Goal: Task Accomplishment & Management: Manage account settings

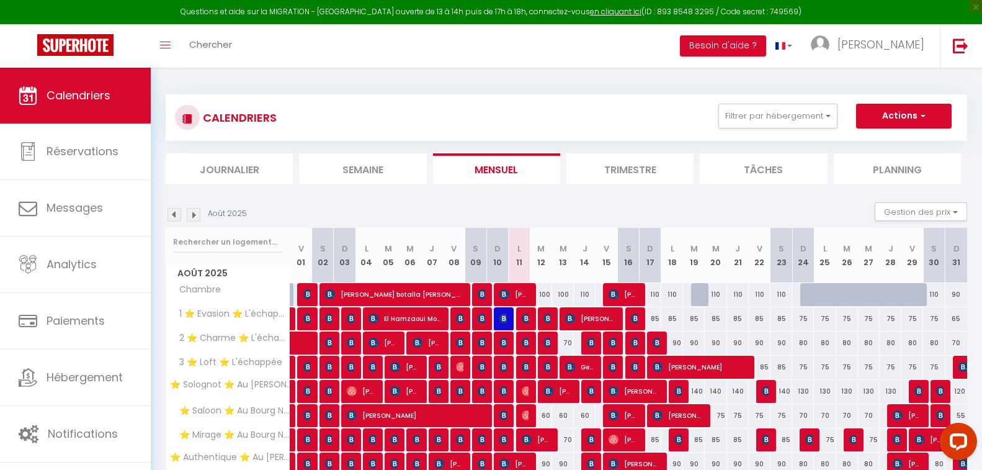
click at [368, 84] on div "CALENDRIERS Filtrer par hébergement Orleans ⭐ Solognot ⭐ Au [PERSON_NAME][GEOGR…" at bounding box center [567, 337] width 802 height 509
drag, startPoint x: 365, startPoint y: 82, endPoint x: 349, endPoint y: 83, distance: 16.8
click at [349, 83] on div "CALENDRIERS Filtrer par hébergement Orleans ⭐ Solognot ⭐ Au [PERSON_NAME][GEOGR…" at bounding box center [567, 337] width 802 height 509
click at [345, 87] on div "CALENDRIERS Filtrer par hébergement Orleans ⭐ Solognot ⭐ Au [PERSON_NAME][GEOGR…" at bounding box center [567, 337] width 802 height 509
click at [158, 147] on div "CALENDRIERS Filtrer par hébergement Orleans ⭐ Solognot ⭐ Au [PERSON_NAME][GEOGR…" at bounding box center [566, 337] width 831 height 539
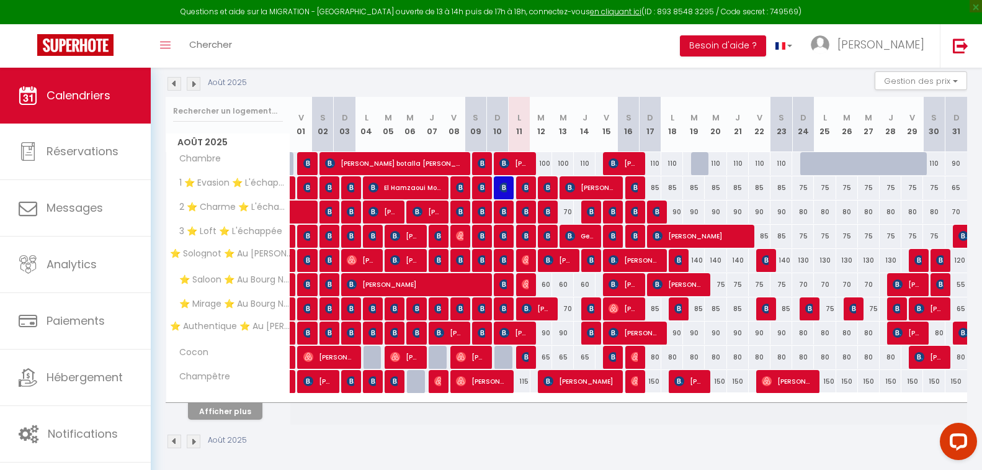
scroll to position [137, 0]
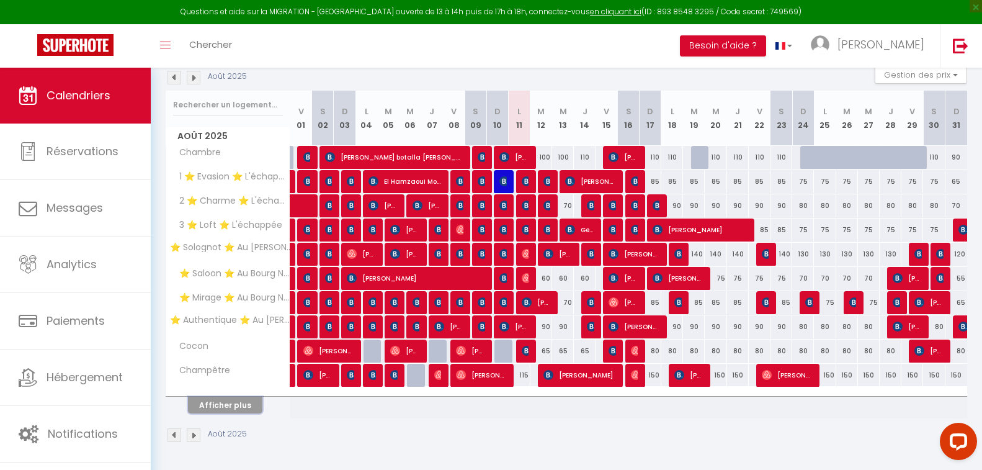
click at [238, 406] on button "Afficher plus" at bounding box center [225, 404] width 74 height 17
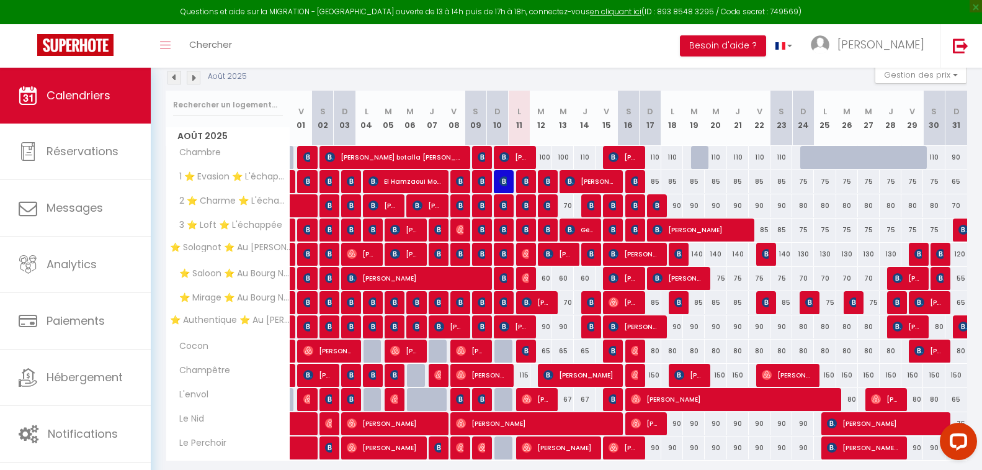
click at [506, 59] on div "Toggle menubar Chercher BUTTON Besoin d'aide ? [PERSON_NAME] Équipe" at bounding box center [531, 45] width 883 height 43
click at [524, 279] on img at bounding box center [527, 278] width 10 height 10
select select "OK"
select select "0"
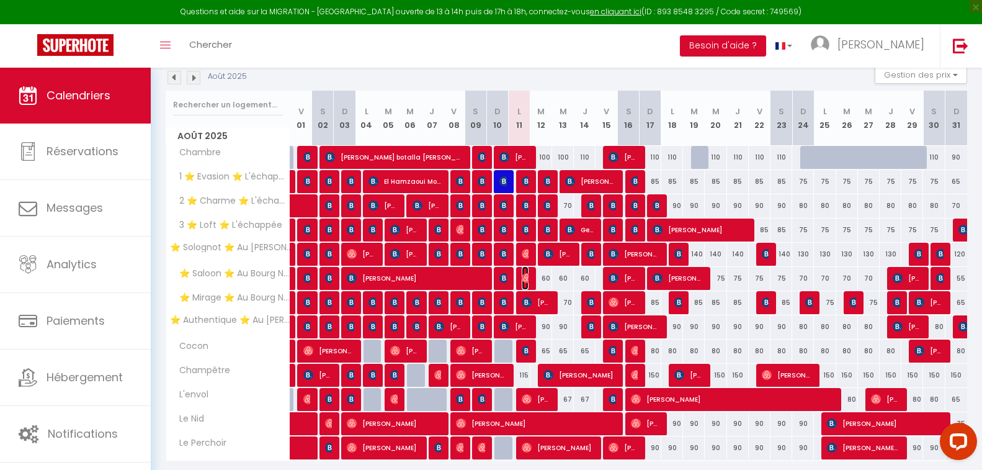
select select "0"
select select "1"
select select
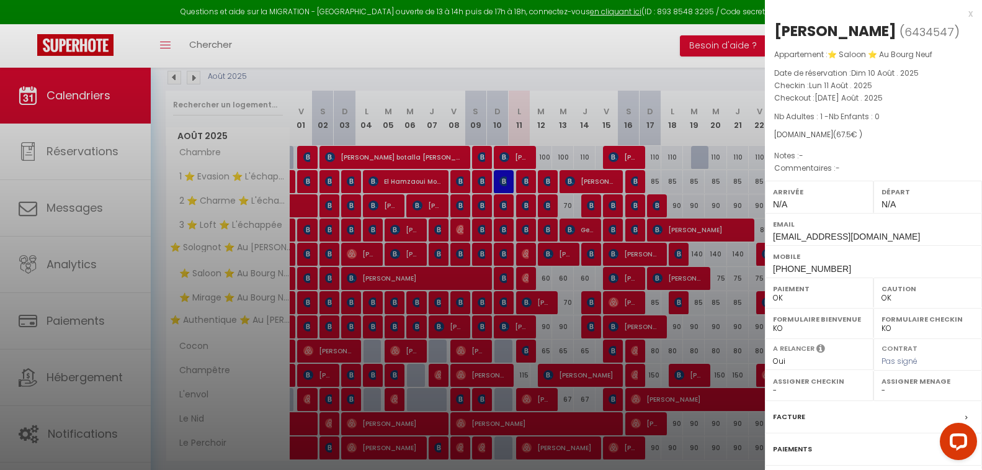
drag, startPoint x: 777, startPoint y: 29, endPoint x: 852, endPoint y: 27, distance: 74.5
click at [888, 29] on h2 "[PERSON_NAME] ( 6434547 )" at bounding box center [873, 31] width 199 height 21
copy div "[PERSON_NAME]"
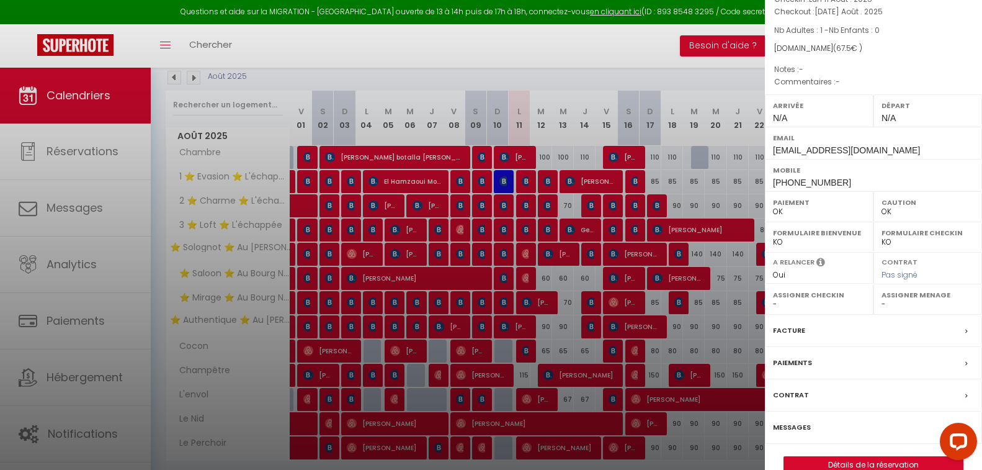
scroll to position [109, 0]
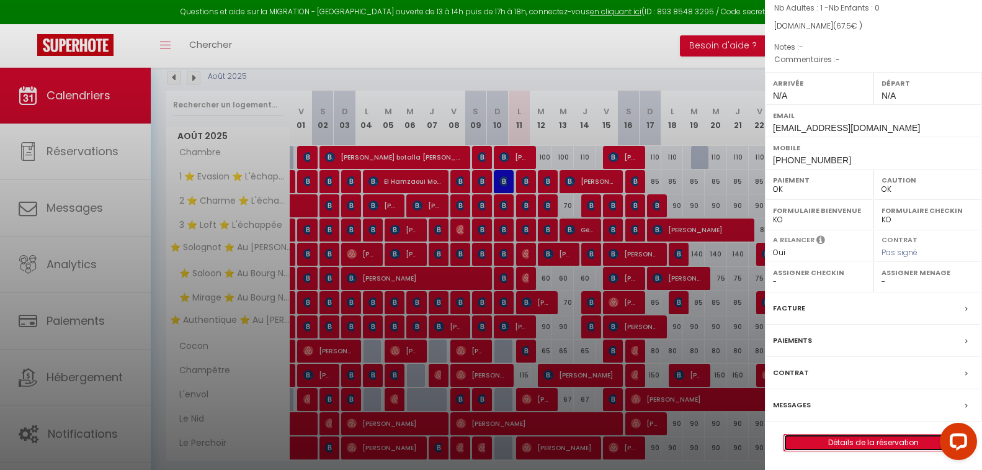
click at [834, 436] on link "Détails de la réservation" at bounding box center [873, 442] width 179 height 16
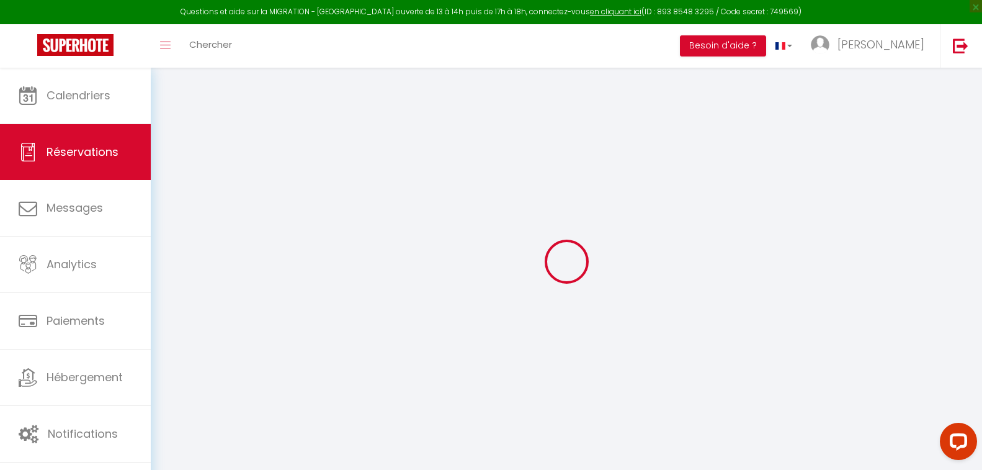
type input "[PERSON_NAME]"
type input "Moukoko"
type input "[EMAIL_ADDRESS][DOMAIN_NAME]"
type input "[PHONE_NUMBER]"
select select
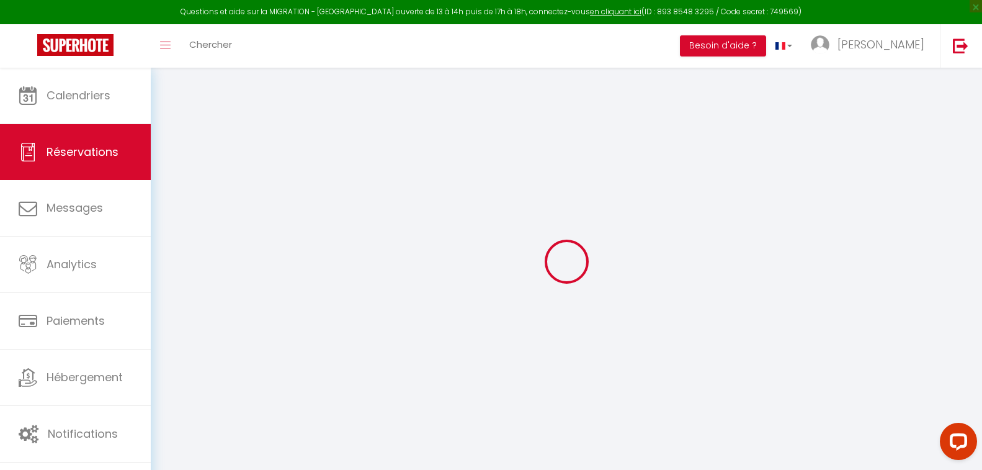
type input "11.7"
select select "2223"
select select "1"
select select
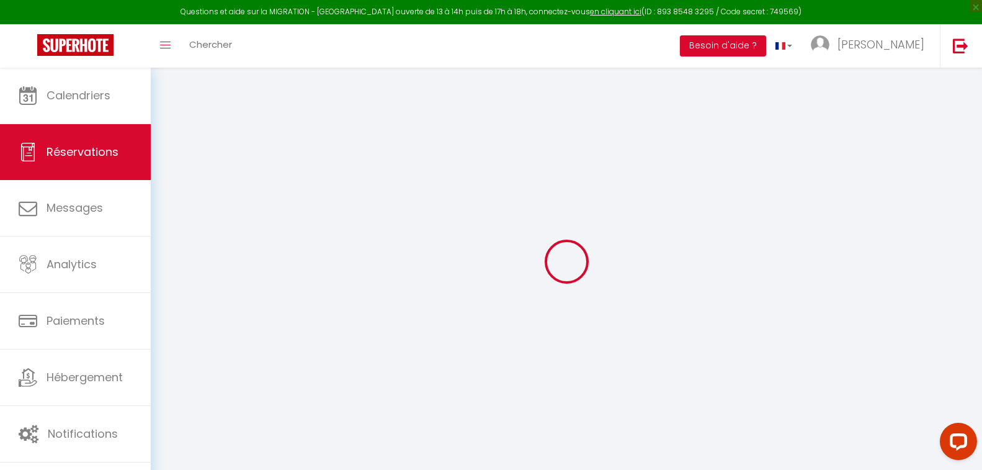
type input "1"
select select "12"
select select
type input "50"
checkbox input "false"
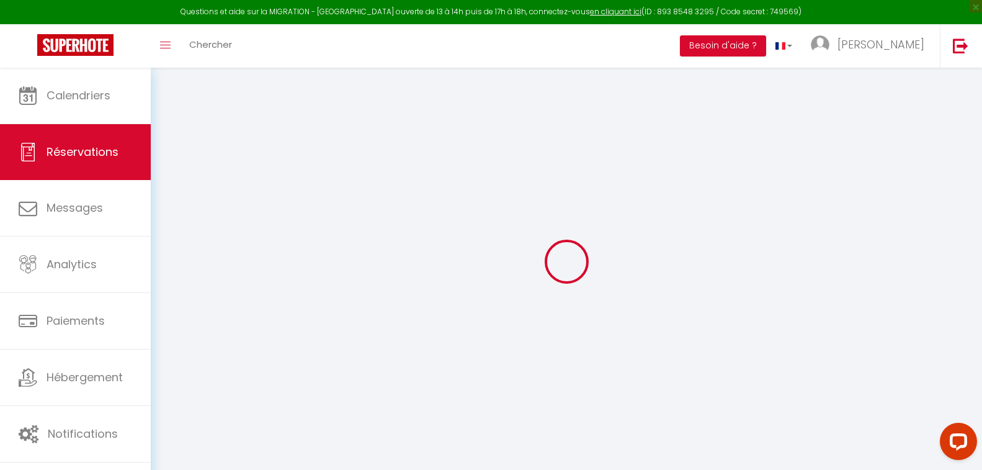
type input "0"
select select "1"
type input "0"
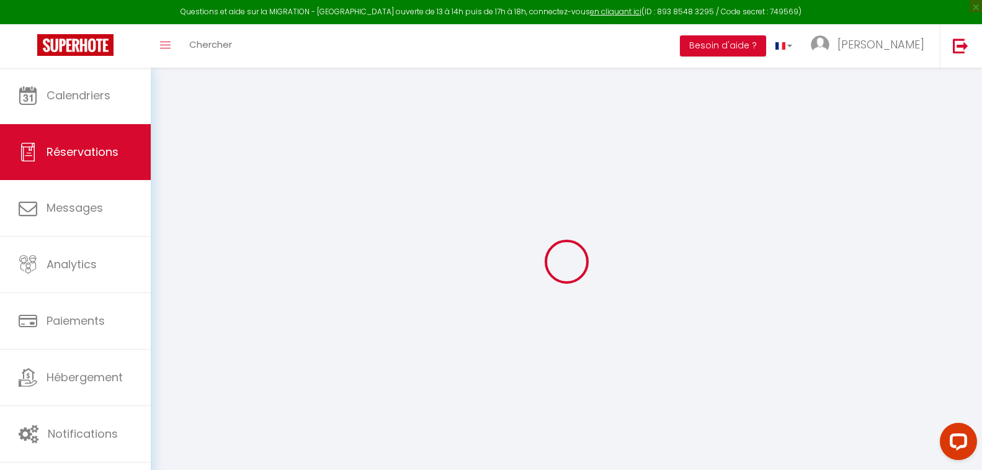
select select
select select "15"
checkbox input "false"
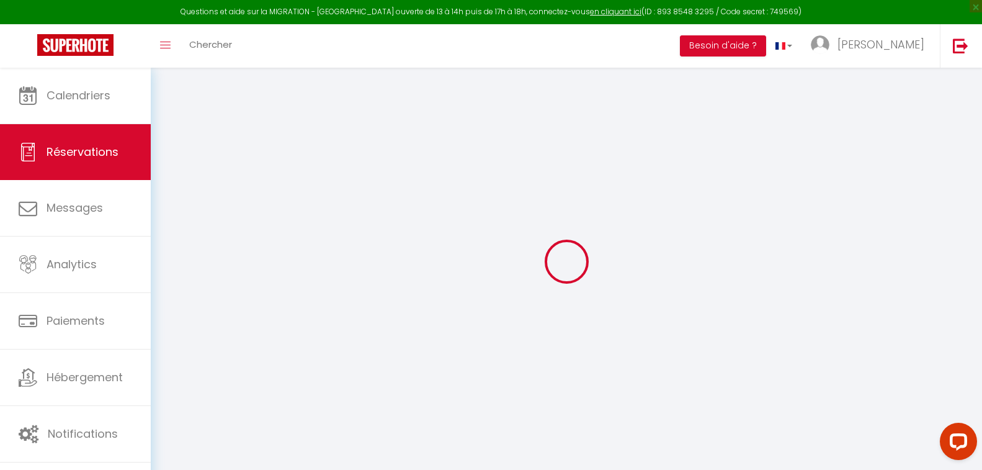
select select
checkbox input "false"
select select
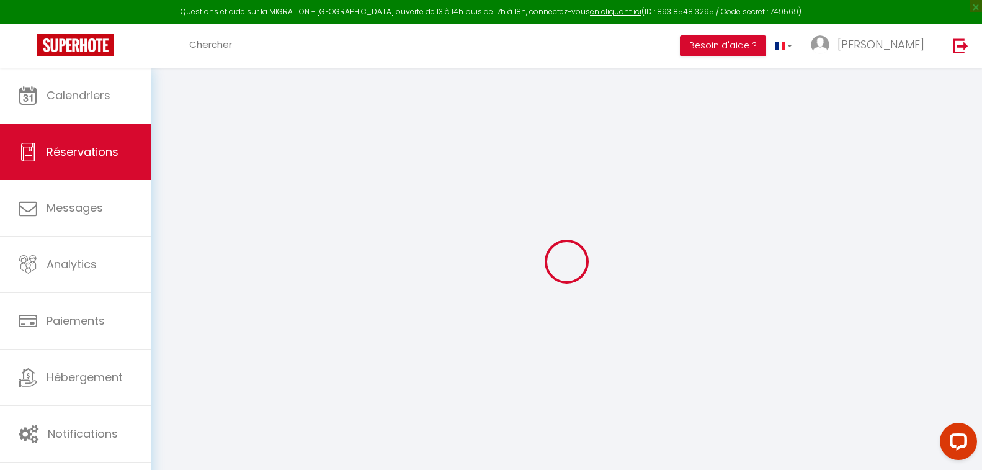
select select
checkbox input "false"
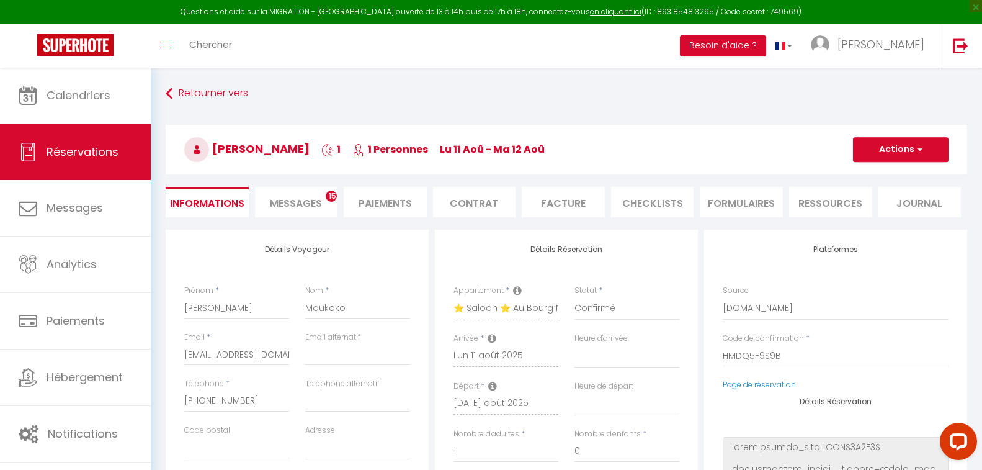
select select
type input "15"
type input "2.5"
select select
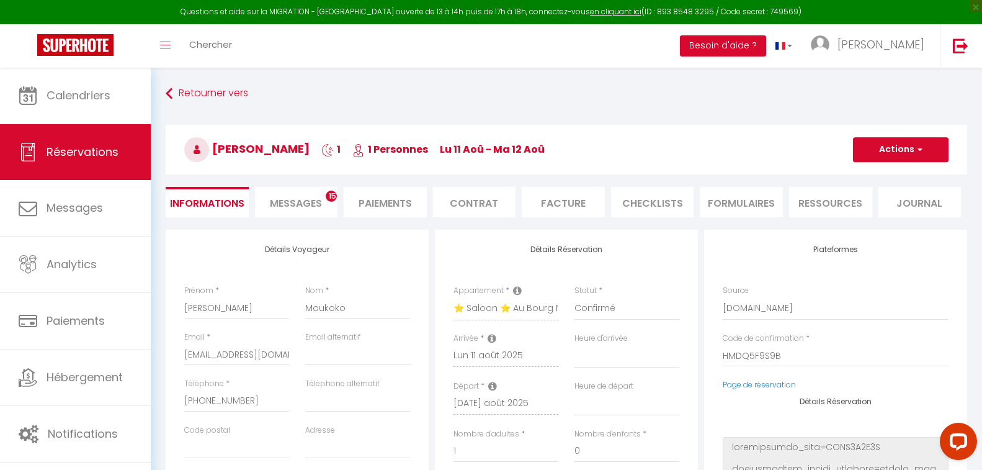
checkbox input "false"
select select
checkbox input "false"
select select
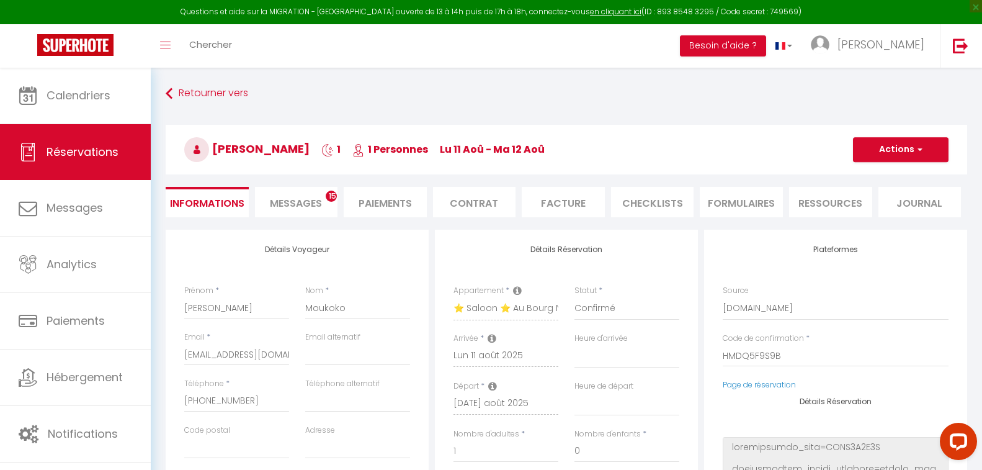
click at [161, 148] on div "[PERSON_NAME] 1 1 Personnes lu 11 Aoû - ma 12 [PERSON_NAME] Actions Enregistrer…" at bounding box center [567, 147] width 818 height 66
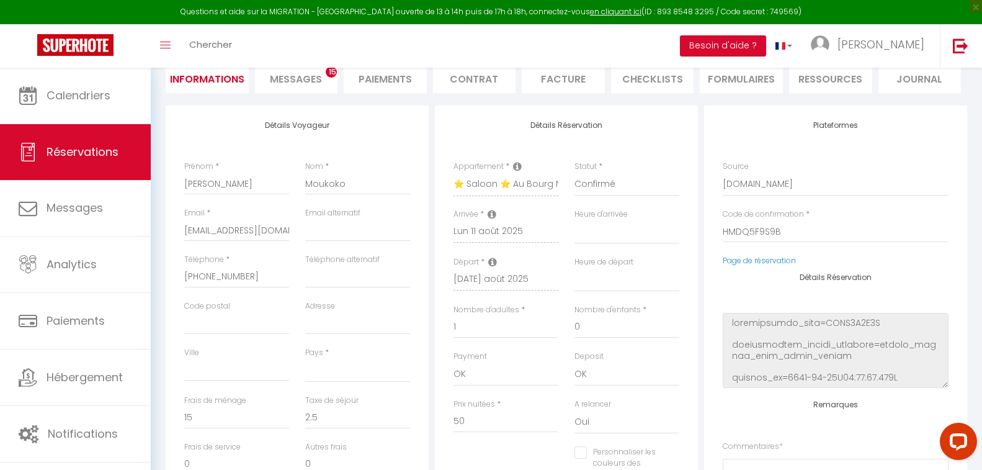
scroll to position [186, 0]
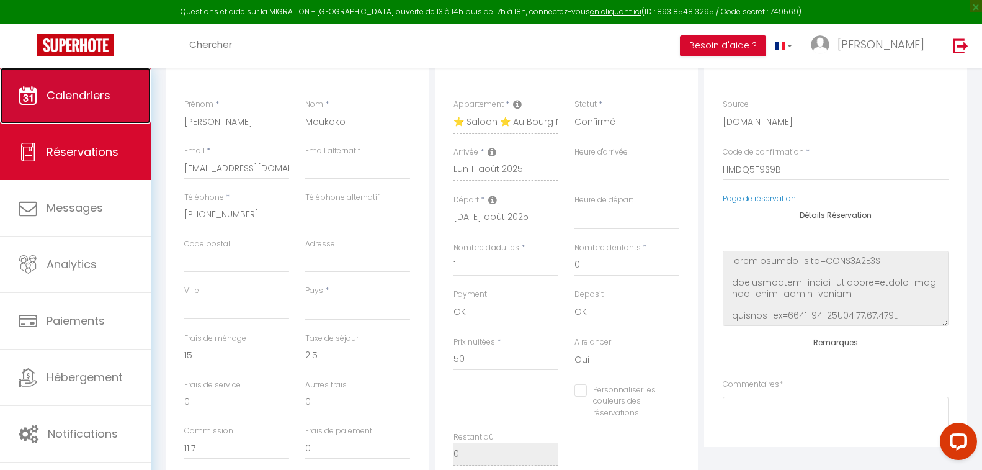
click at [77, 94] on span "Calendriers" at bounding box center [79, 95] width 64 height 16
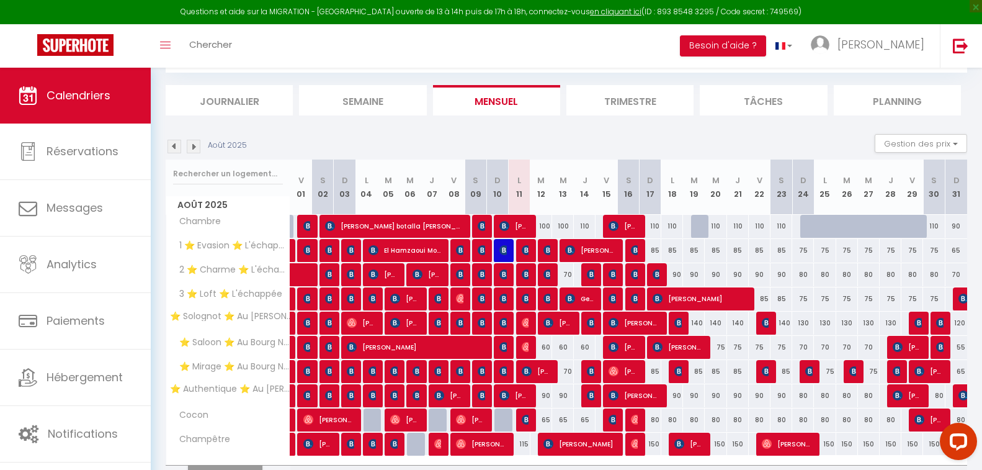
scroll to position [124, 0]
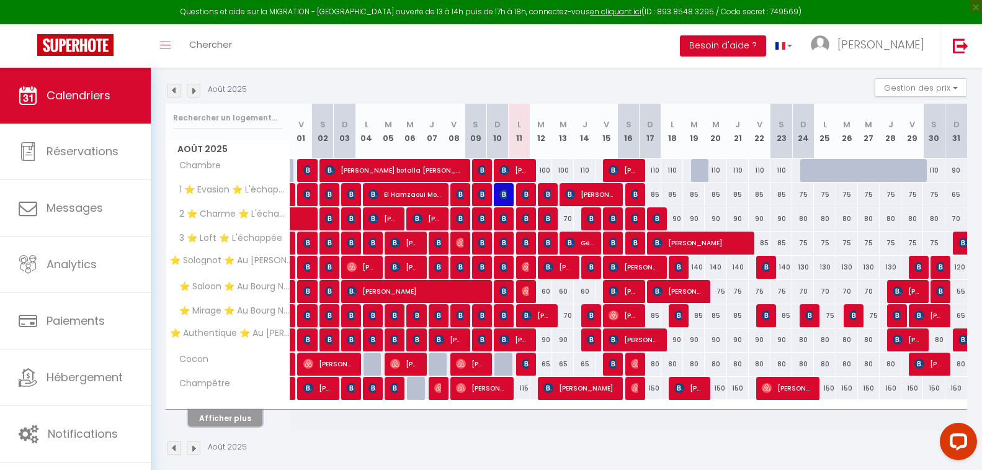
click at [241, 415] on button "Afficher plus" at bounding box center [225, 417] width 74 height 17
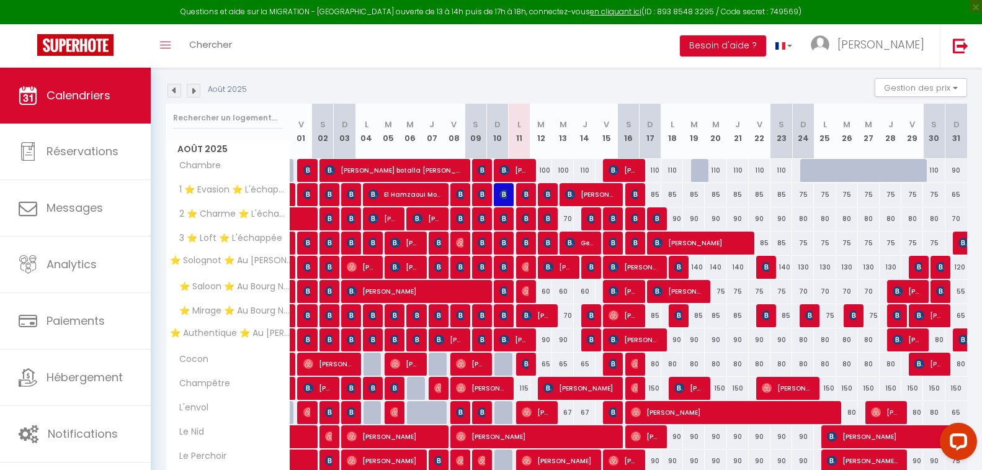
drag, startPoint x: 296, startPoint y: 73, endPoint x: 285, endPoint y: 71, distance: 10.7
click at [285, 71] on section "Août 2025 Gestion des prix Nb Nuits minimum Règles Disponibilité Août 2025 V 01…" at bounding box center [567, 288] width 802 height 444
click at [284, 73] on section "Août 2025 Gestion des prix Nb Nuits minimum Règles Disponibilité Août 2025 V 01…" at bounding box center [567, 288] width 802 height 444
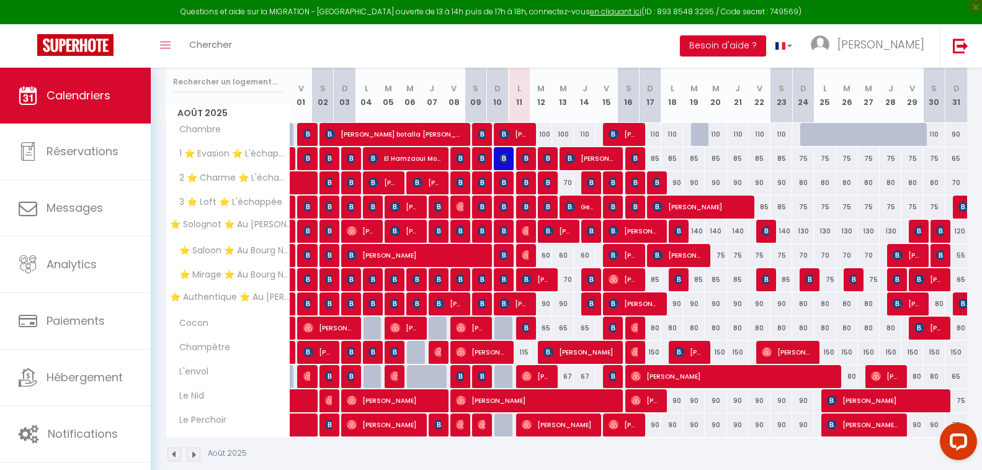
scroll to position [179, 0]
